Goal: Navigation & Orientation: Find specific page/section

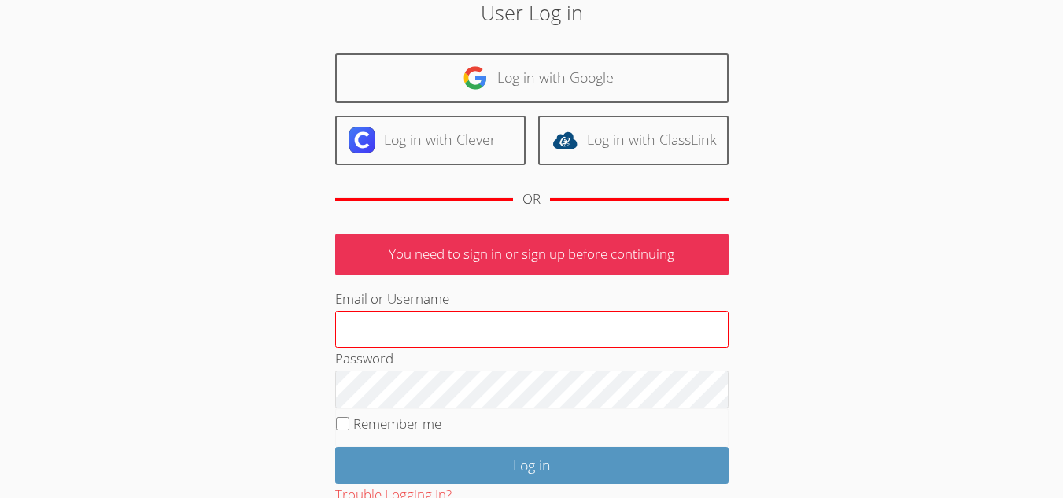
scroll to position [72, 0]
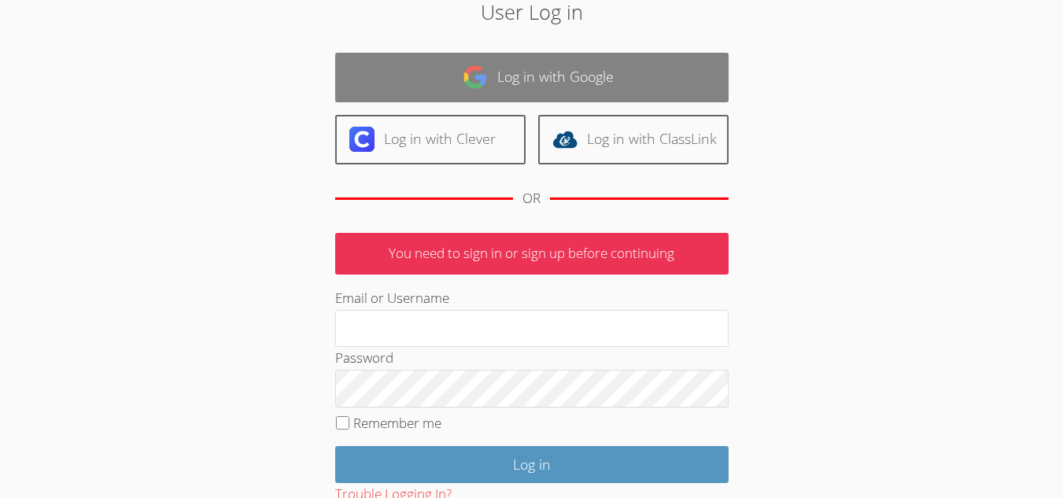
click at [469, 68] on img at bounding box center [475, 76] width 25 height 25
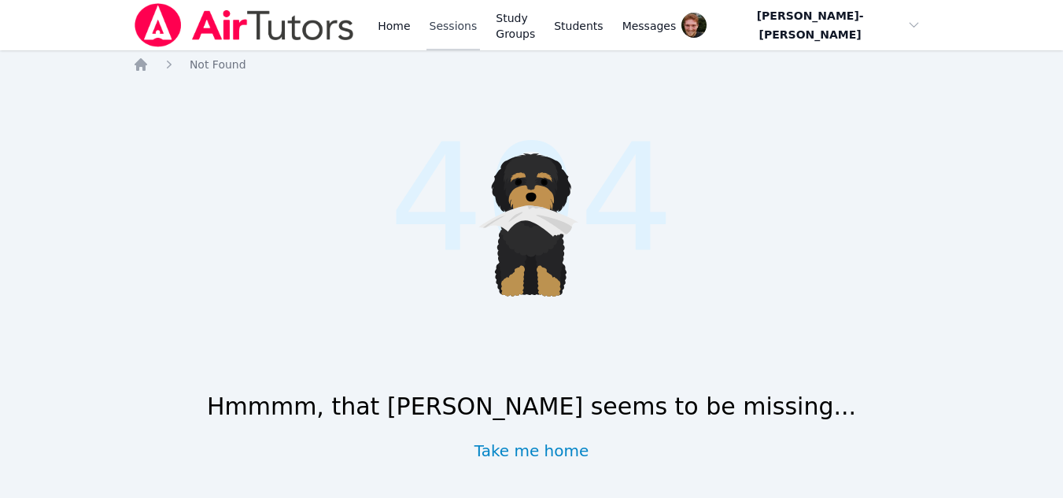
click at [459, 23] on link "Sessions" at bounding box center [453, 25] width 54 height 50
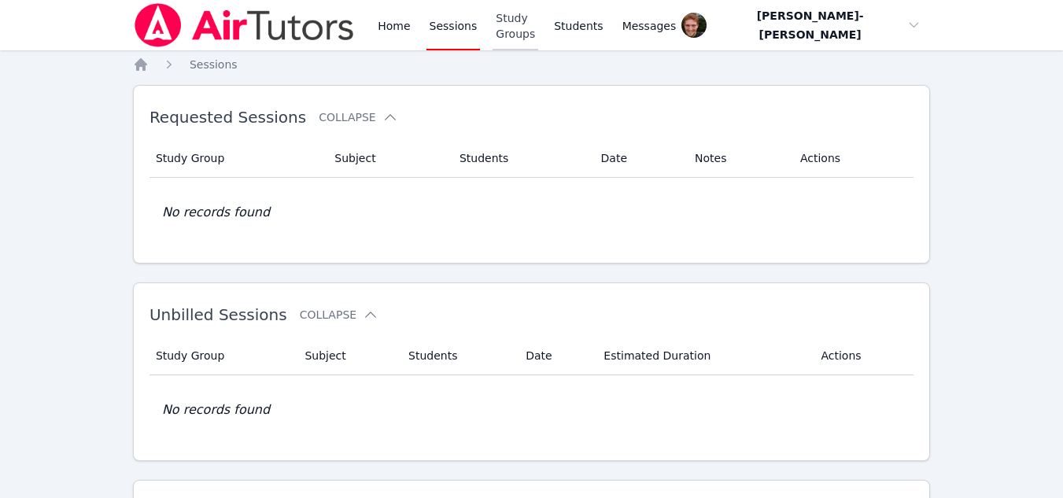
click at [511, 24] on link "Study Groups" at bounding box center [515, 25] width 46 height 50
